Goal: Information Seeking & Learning: Learn about a topic

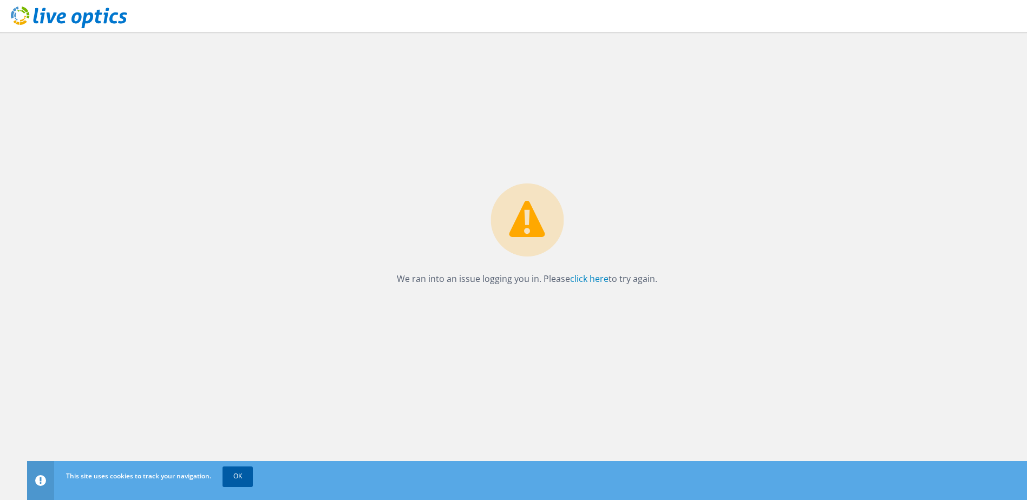
click at [243, 472] on link "OK" at bounding box center [238, 476] width 30 height 19
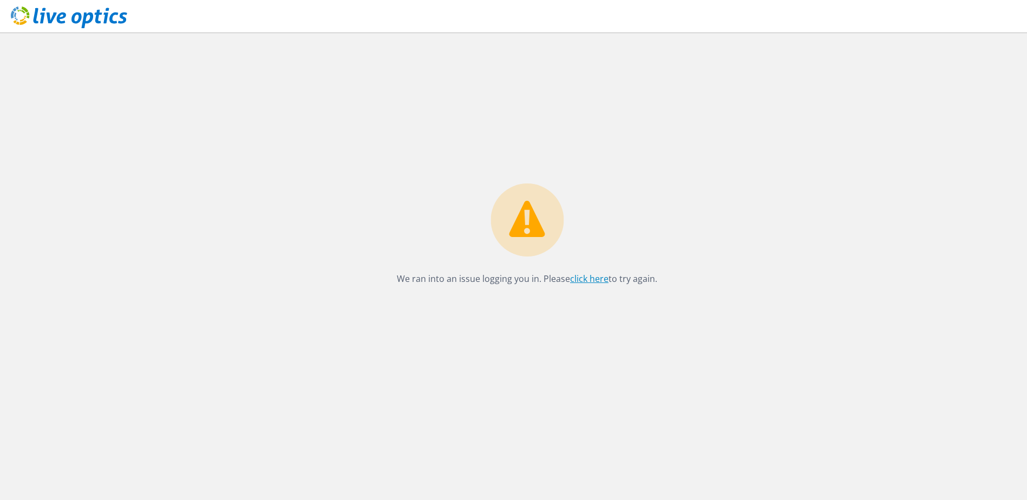
click at [594, 279] on link "click here" at bounding box center [589, 279] width 38 height 12
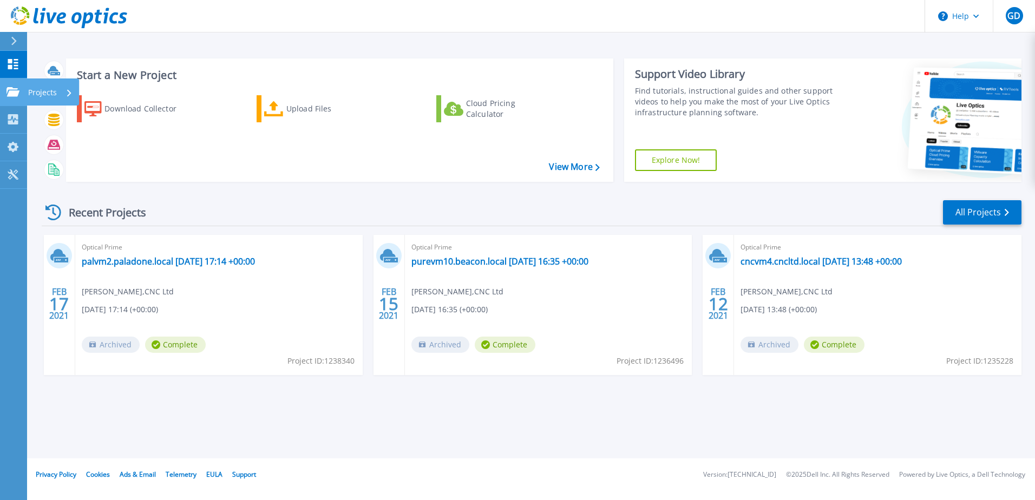
click at [37, 93] on p "Projects" at bounding box center [42, 93] width 29 height 28
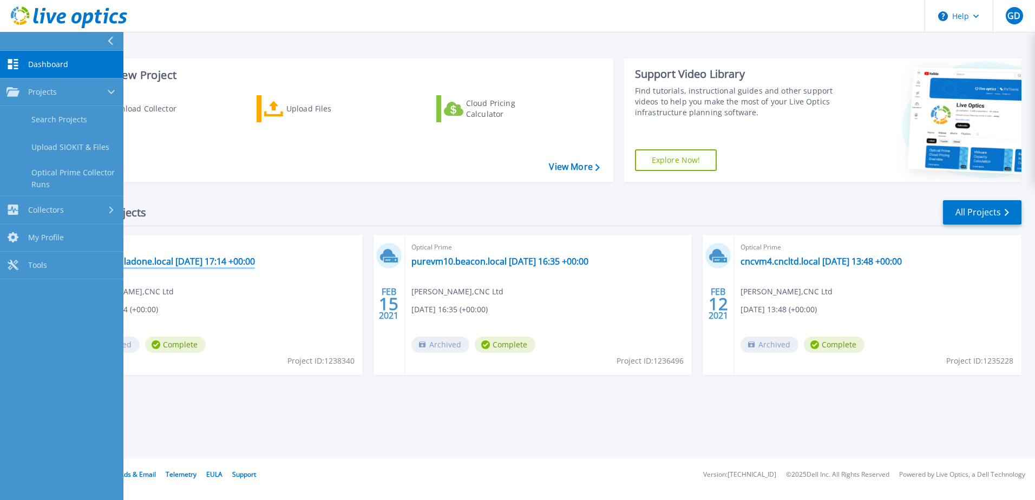
click at [223, 259] on link "palvm2.paladone.local 2021-02-17 17:14 +00:00" at bounding box center [168, 261] width 173 height 11
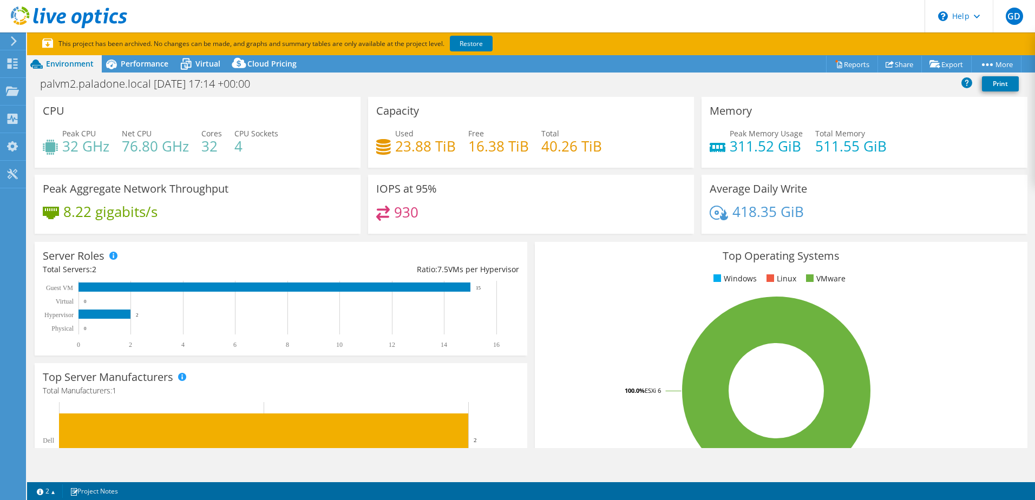
select select "USD"
click at [197, 62] on span "Virtual" at bounding box center [207, 63] width 25 height 10
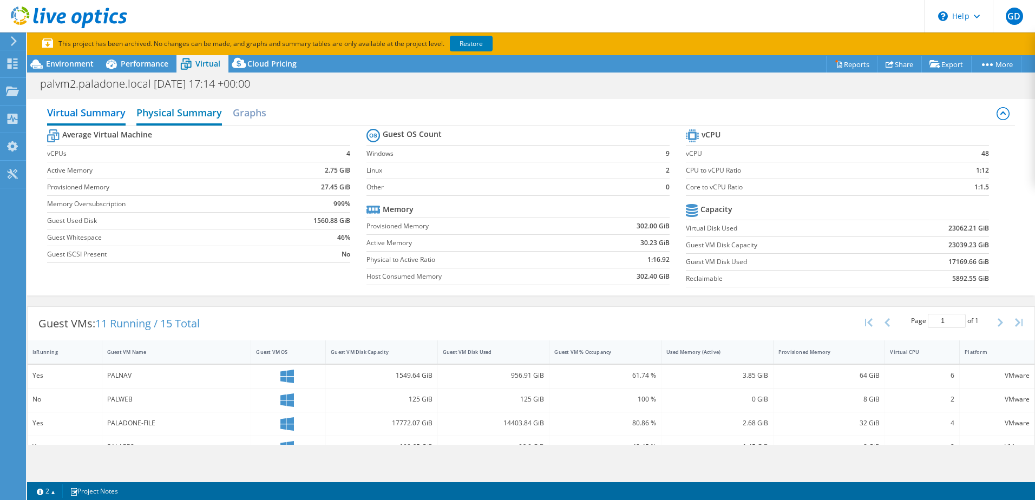
click at [179, 121] on h2 "Physical Summary" at bounding box center [179, 114] width 86 height 24
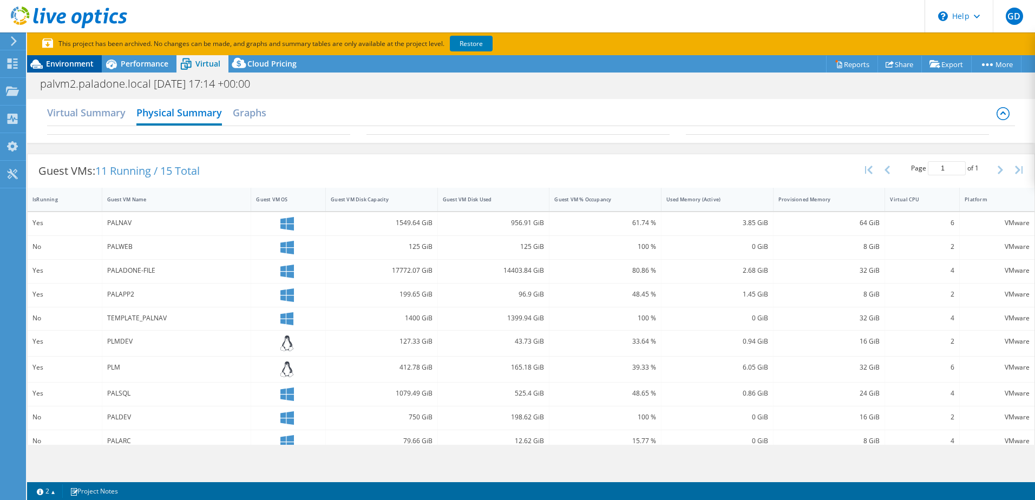
click at [60, 57] on div "Environment" at bounding box center [64, 63] width 75 height 17
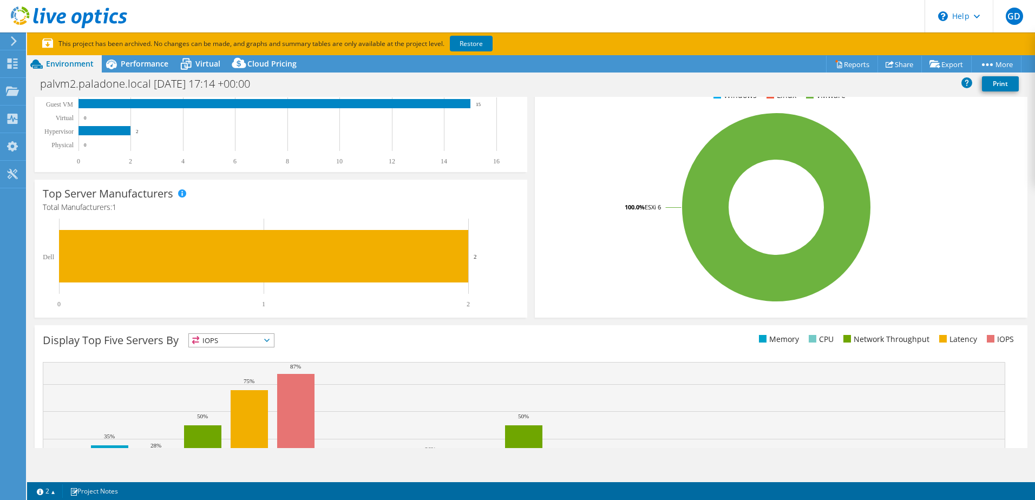
scroll to position [279, 0]
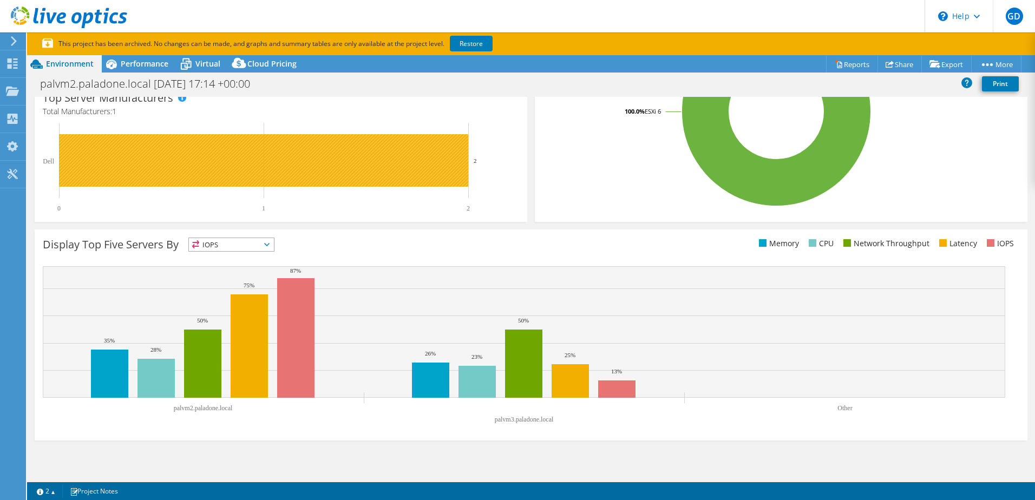
click at [180, 165] on rect at bounding box center [263, 160] width 409 height 53
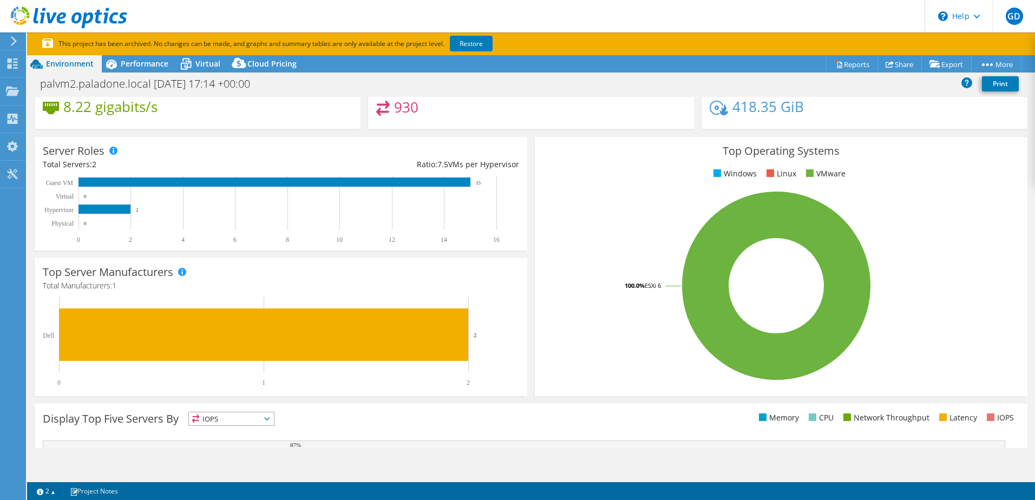
scroll to position [63, 0]
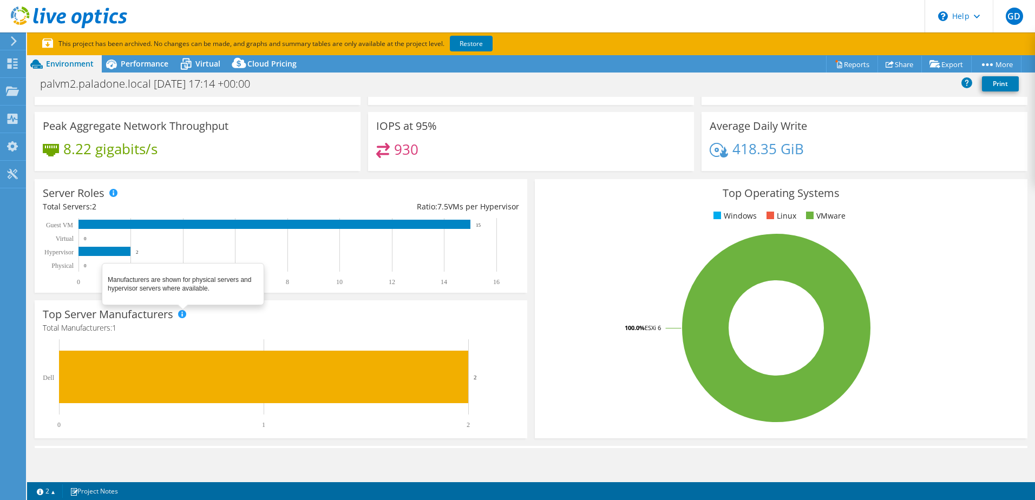
click at [183, 316] on span at bounding box center [182, 314] width 8 height 8
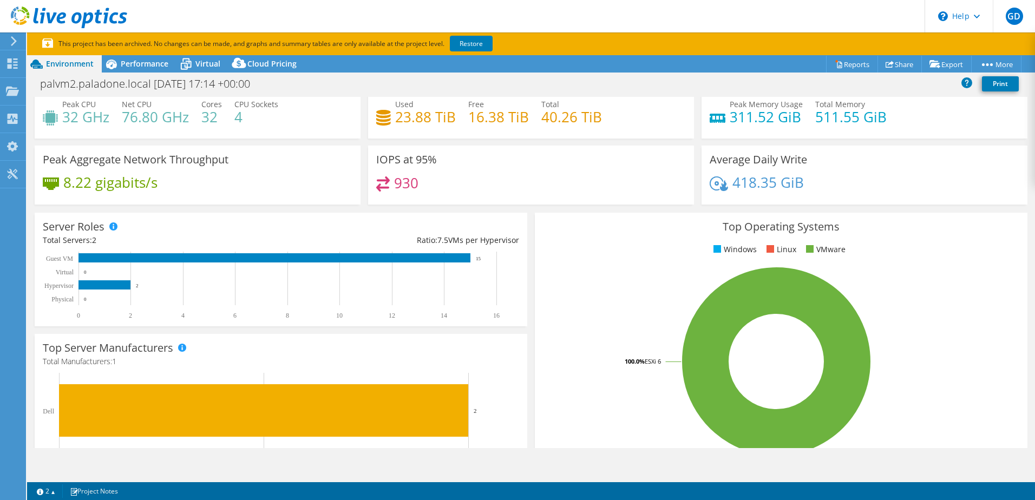
scroll to position [8, 0]
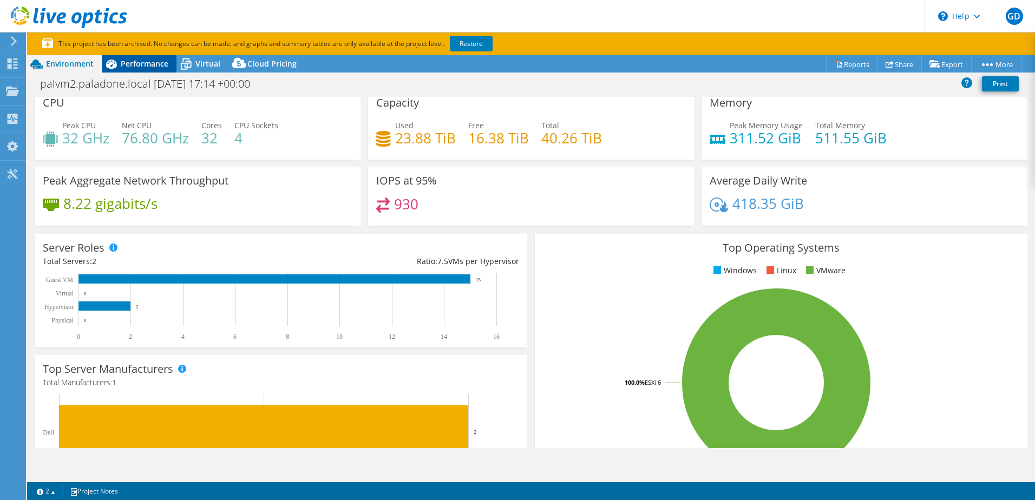
click at [146, 63] on span "Performance" at bounding box center [145, 63] width 48 height 10
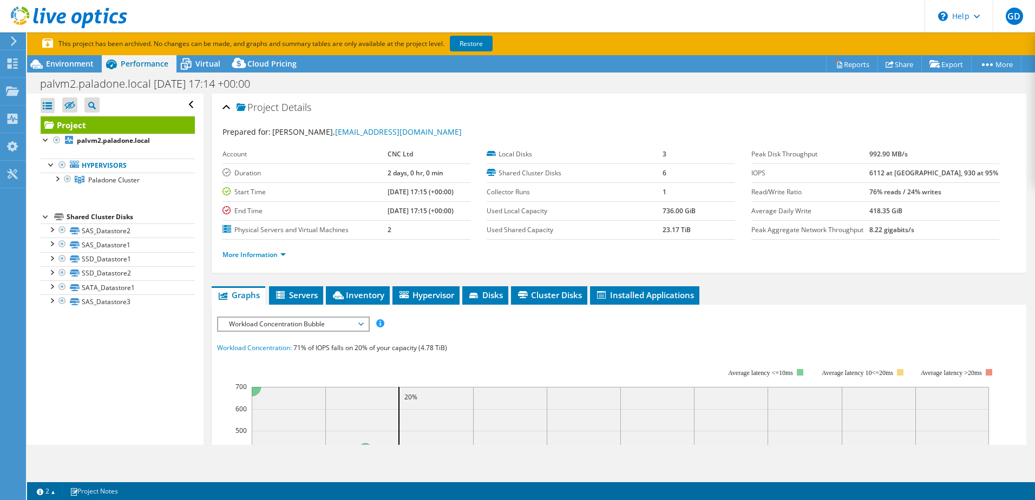
scroll to position [0, 0]
click at [56, 177] on div at bounding box center [56, 178] width 11 height 11
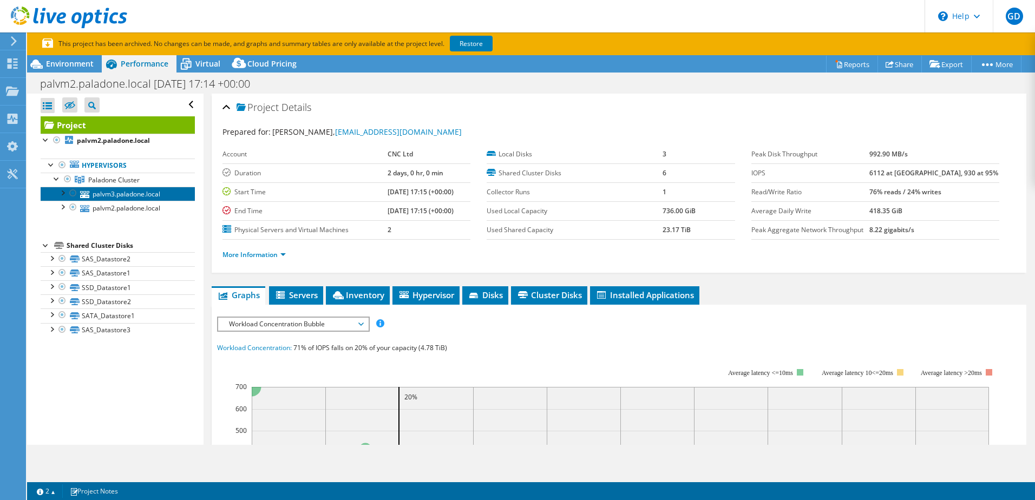
click at [124, 192] on link "palvm3.paladone.local" at bounding box center [118, 194] width 154 height 14
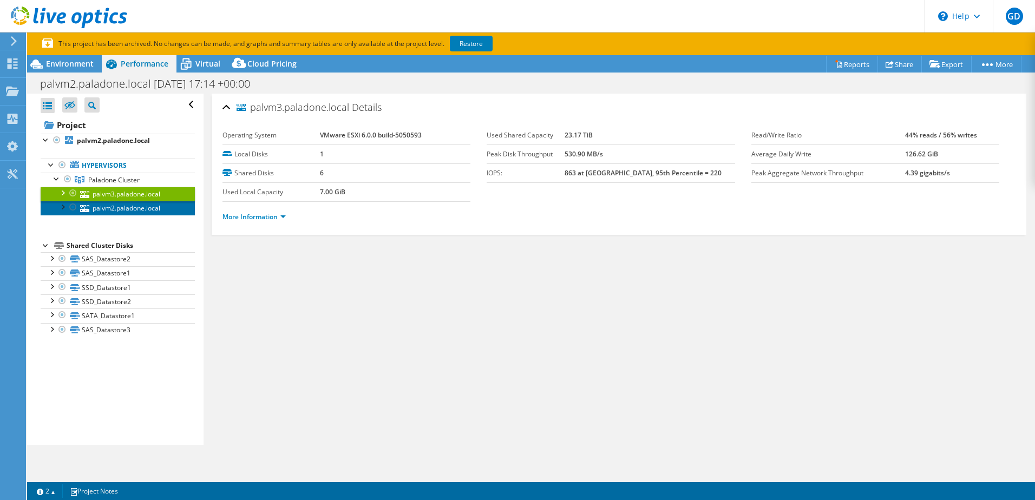
click at [126, 204] on link "palvm2.paladone.local" at bounding box center [118, 208] width 154 height 14
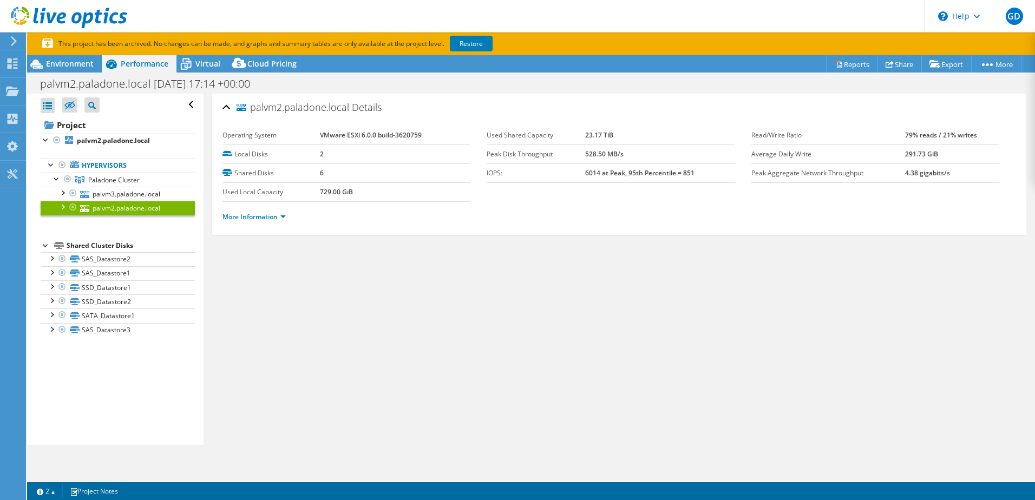
click at [256, 222] on li "More Information" at bounding box center [258, 217] width 70 height 12
click at [256, 220] on link "More Information" at bounding box center [254, 216] width 63 height 9
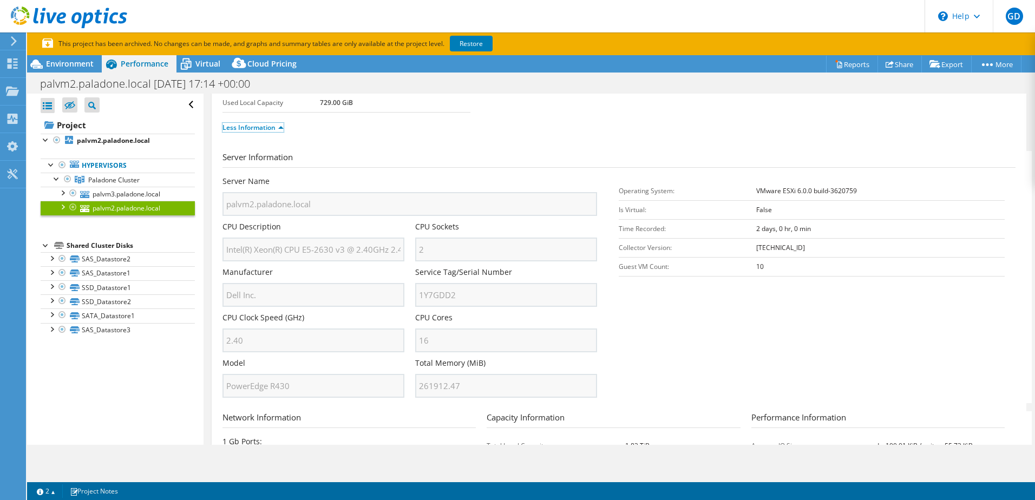
scroll to position [108, 0]
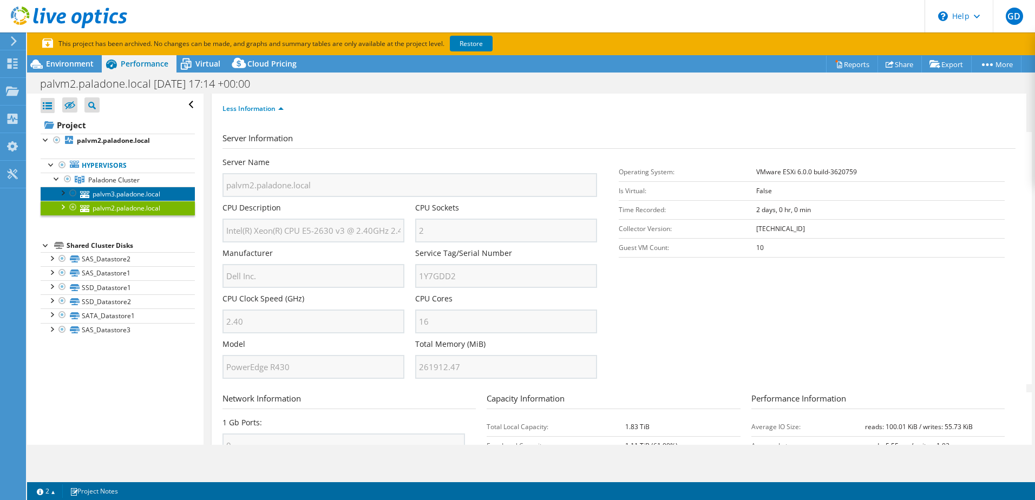
click at [135, 193] on link "palvm3.paladone.local" at bounding box center [118, 194] width 154 height 14
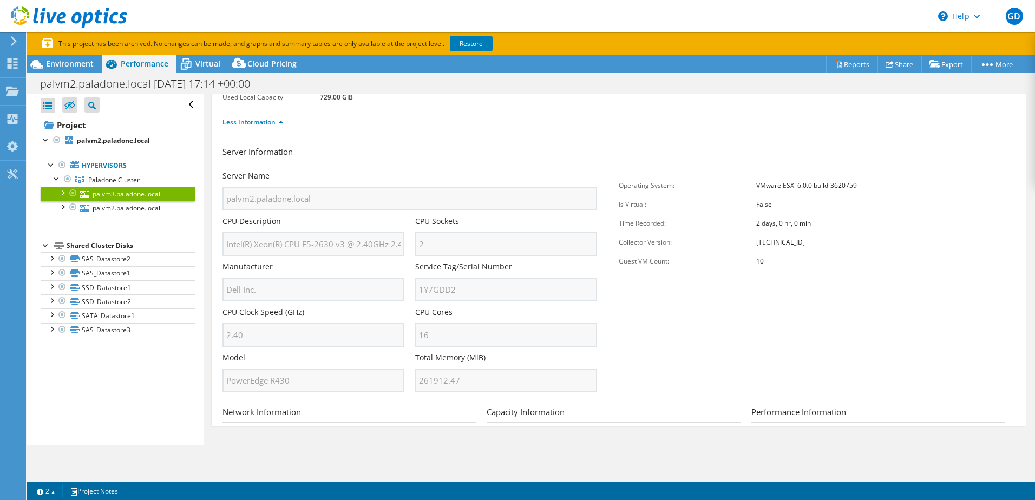
scroll to position [0, 0]
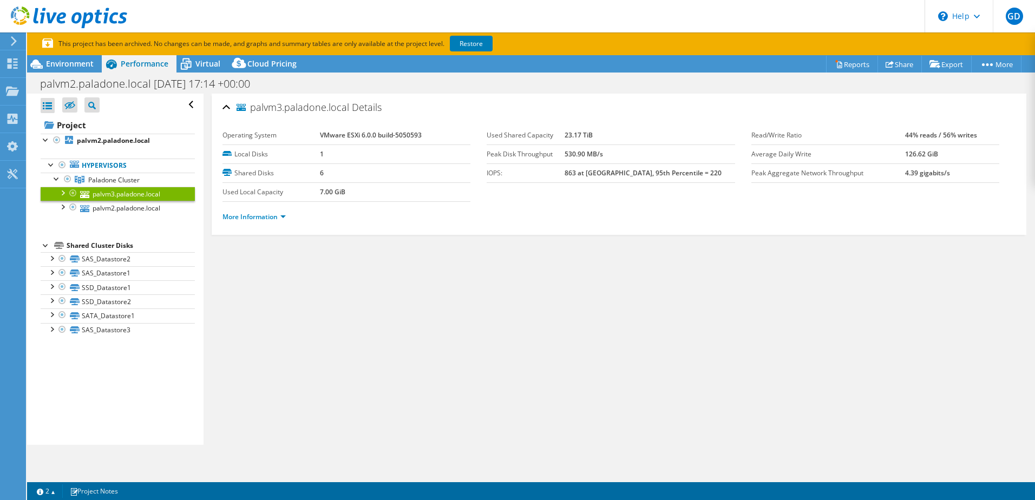
click at [62, 191] on div at bounding box center [62, 192] width 11 height 11
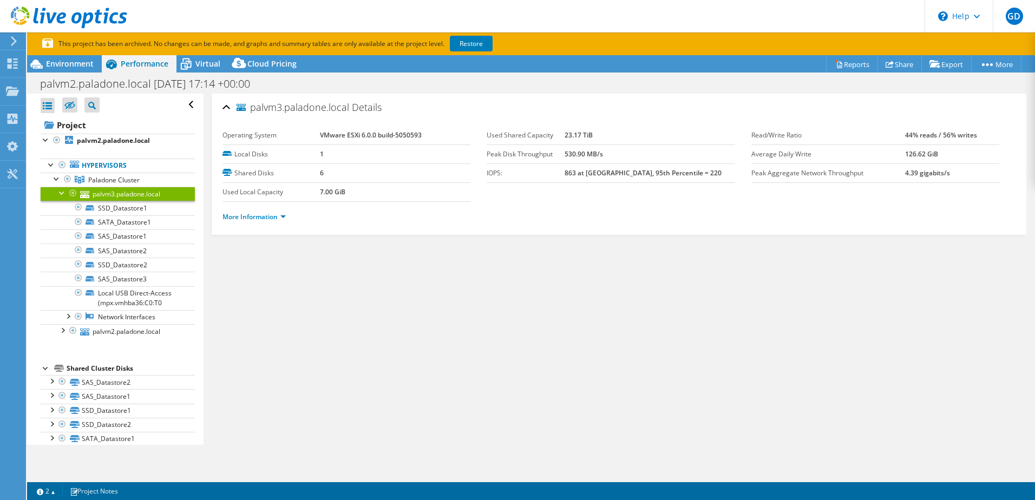
click at [62, 192] on div at bounding box center [62, 192] width 11 height 11
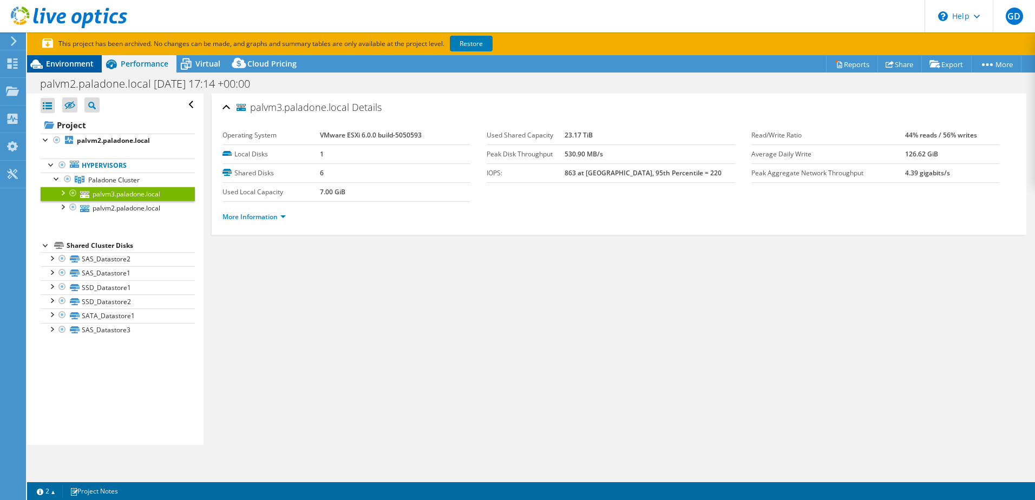
click at [66, 63] on span "Environment" at bounding box center [70, 63] width 48 height 10
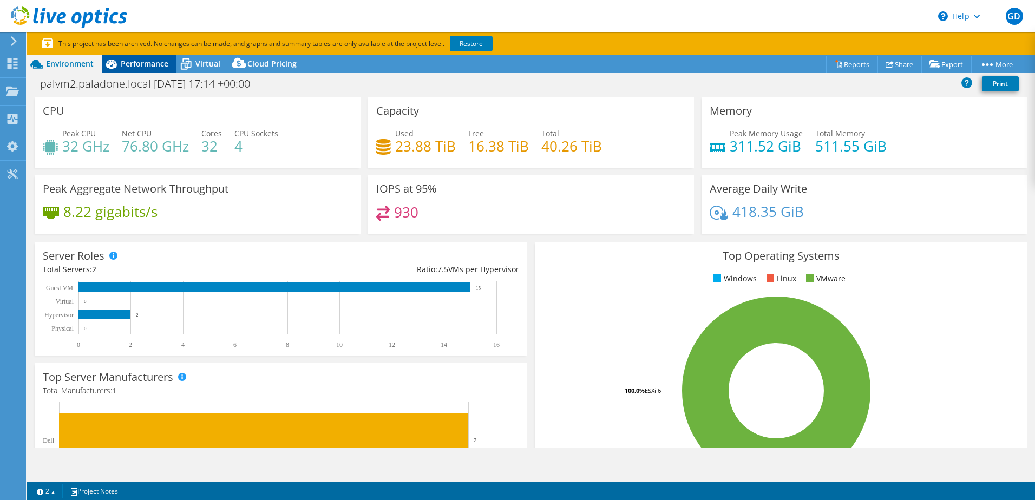
click at [151, 61] on span "Performance" at bounding box center [145, 63] width 48 height 10
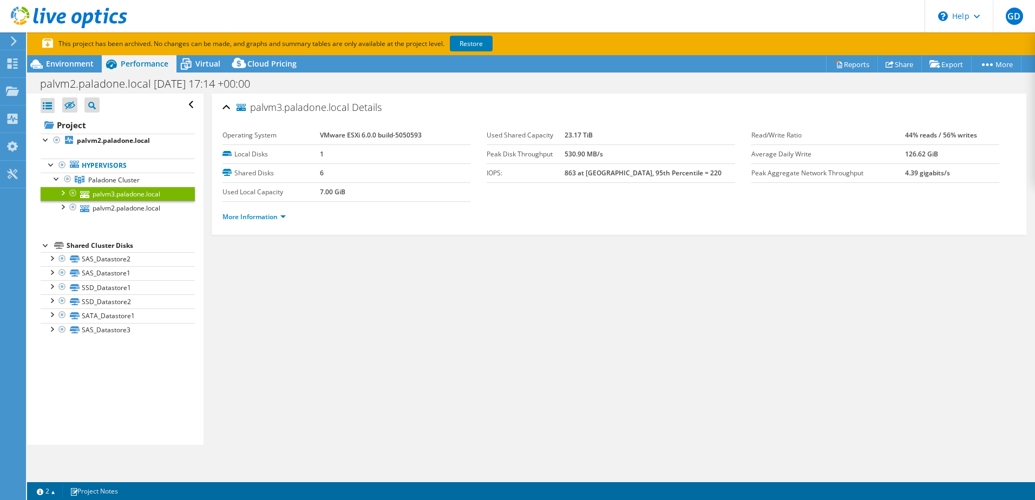
click at [62, 191] on div at bounding box center [62, 192] width 11 height 11
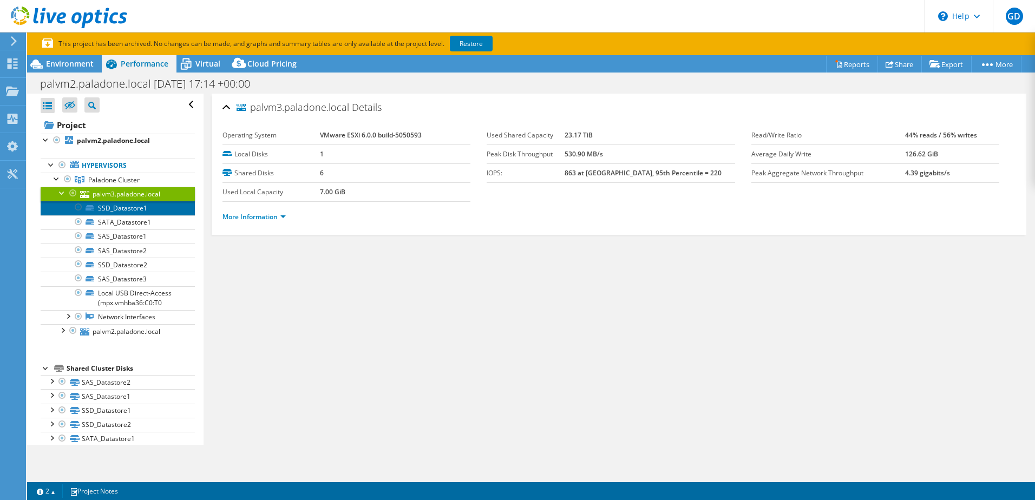
click at [123, 214] on link "SSD_Datastore1" at bounding box center [118, 208] width 154 height 14
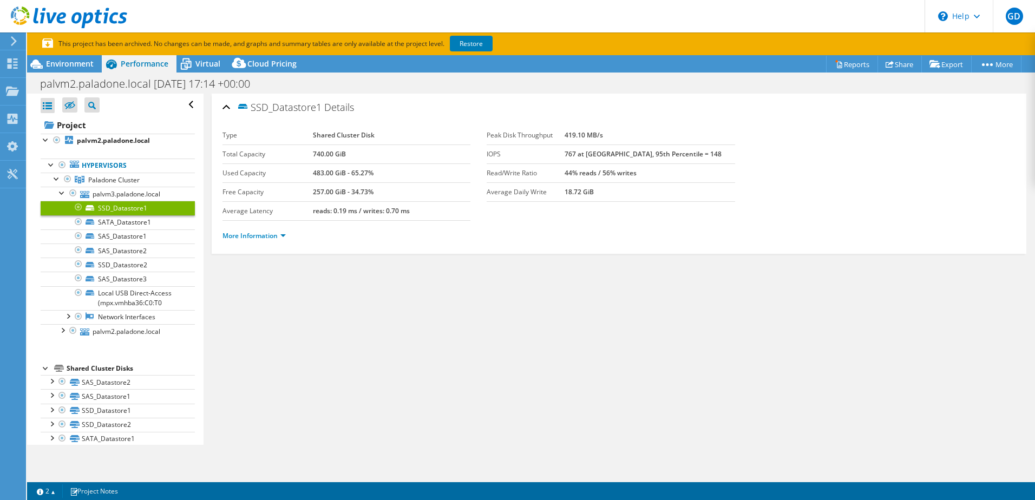
click at [250, 230] on li "More Information" at bounding box center [258, 236] width 70 height 12
click at [247, 235] on link "More Information" at bounding box center [254, 235] width 63 height 9
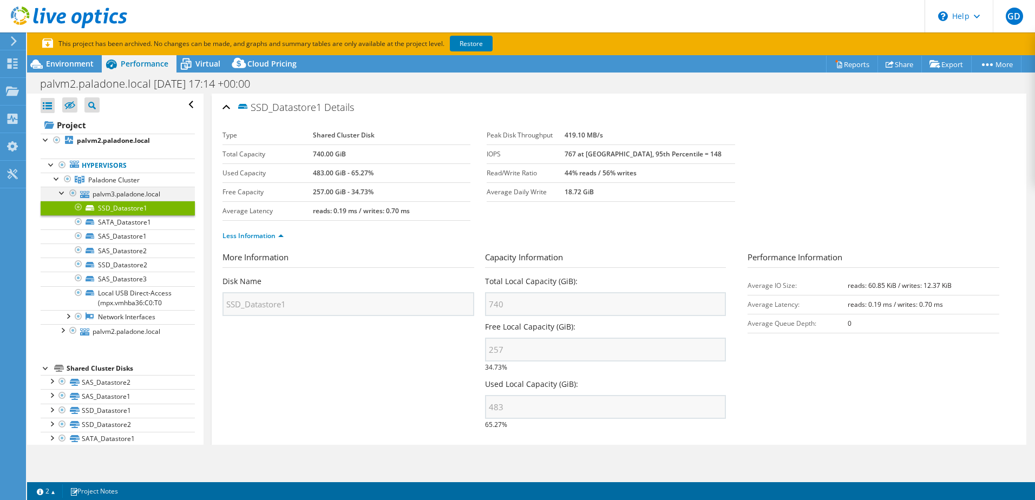
click at [61, 193] on div at bounding box center [62, 192] width 11 height 11
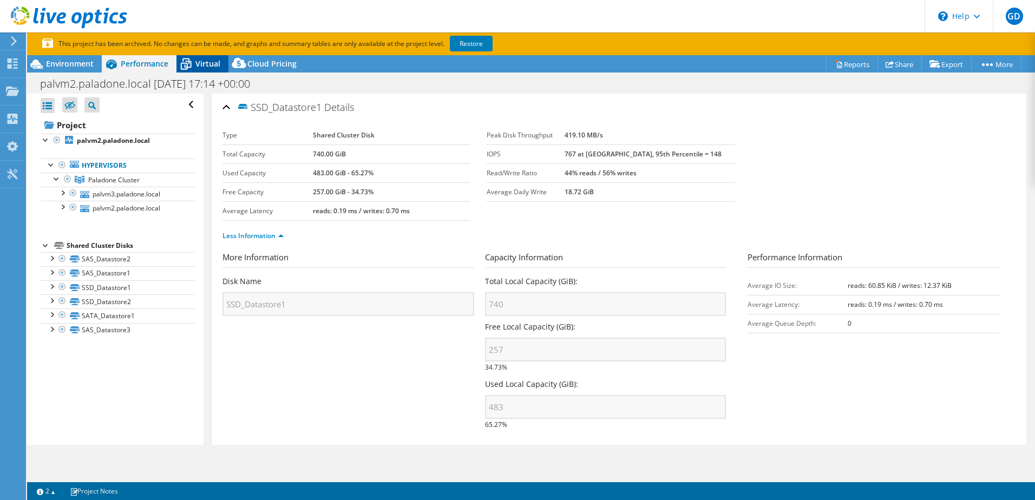
click at [195, 59] on icon at bounding box center [185, 64] width 19 height 19
